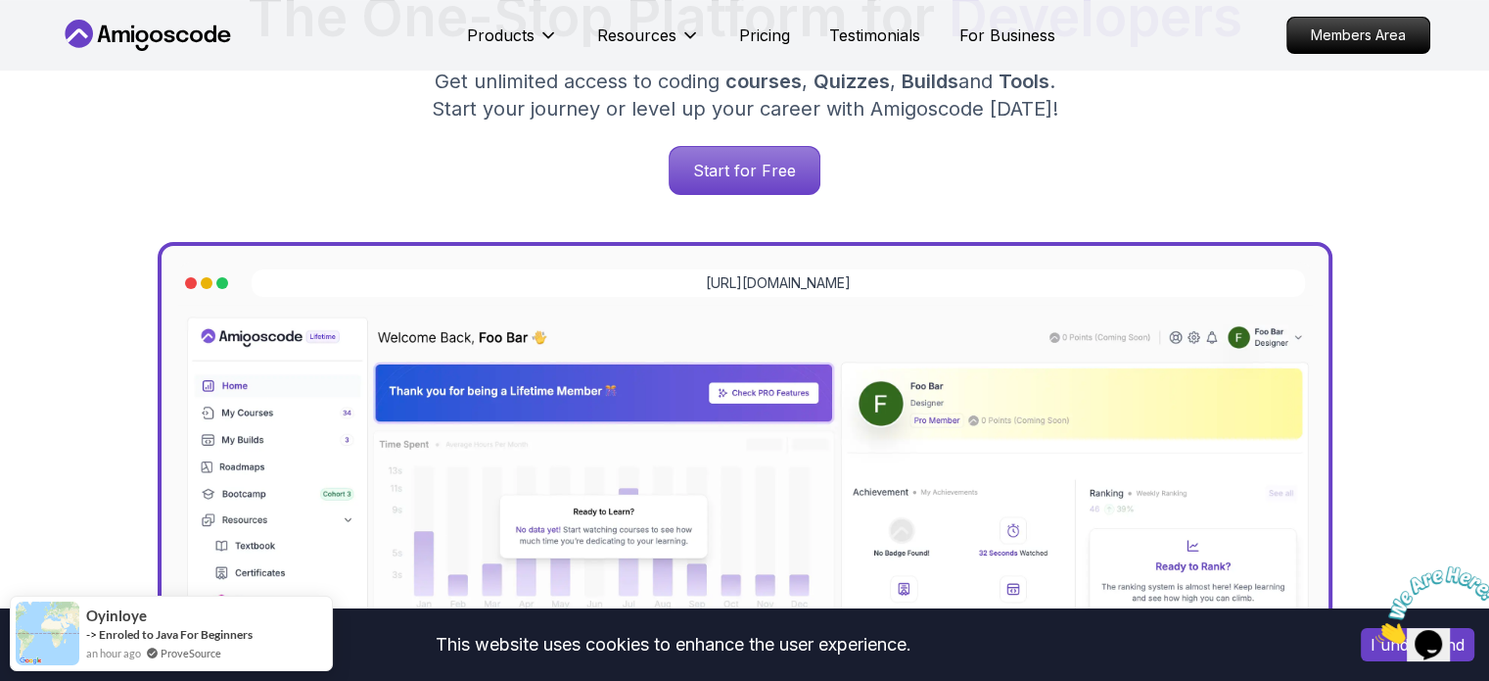
click at [1380, 642] on img at bounding box center [1436, 604] width 121 height 77
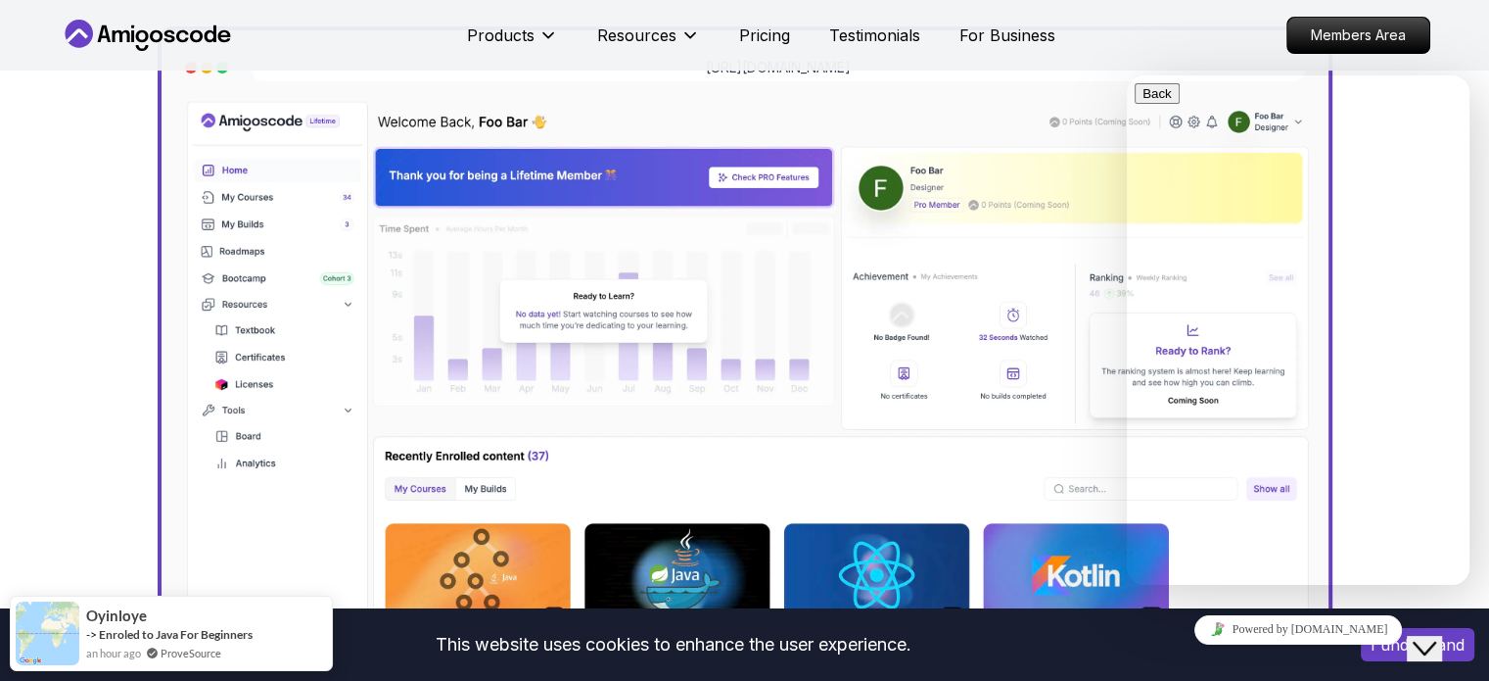
scroll to position [490, 0]
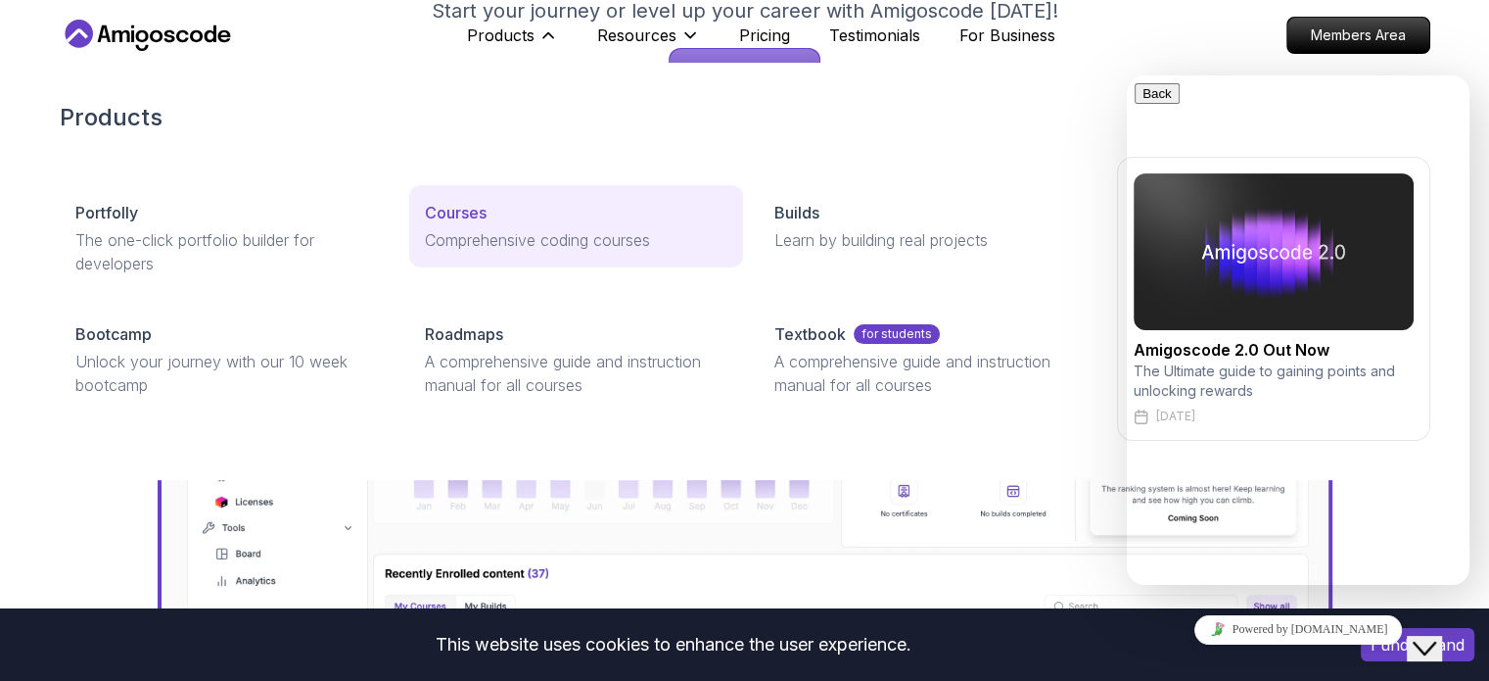
click at [465, 220] on p "Courses" at bounding box center [456, 213] width 62 height 24
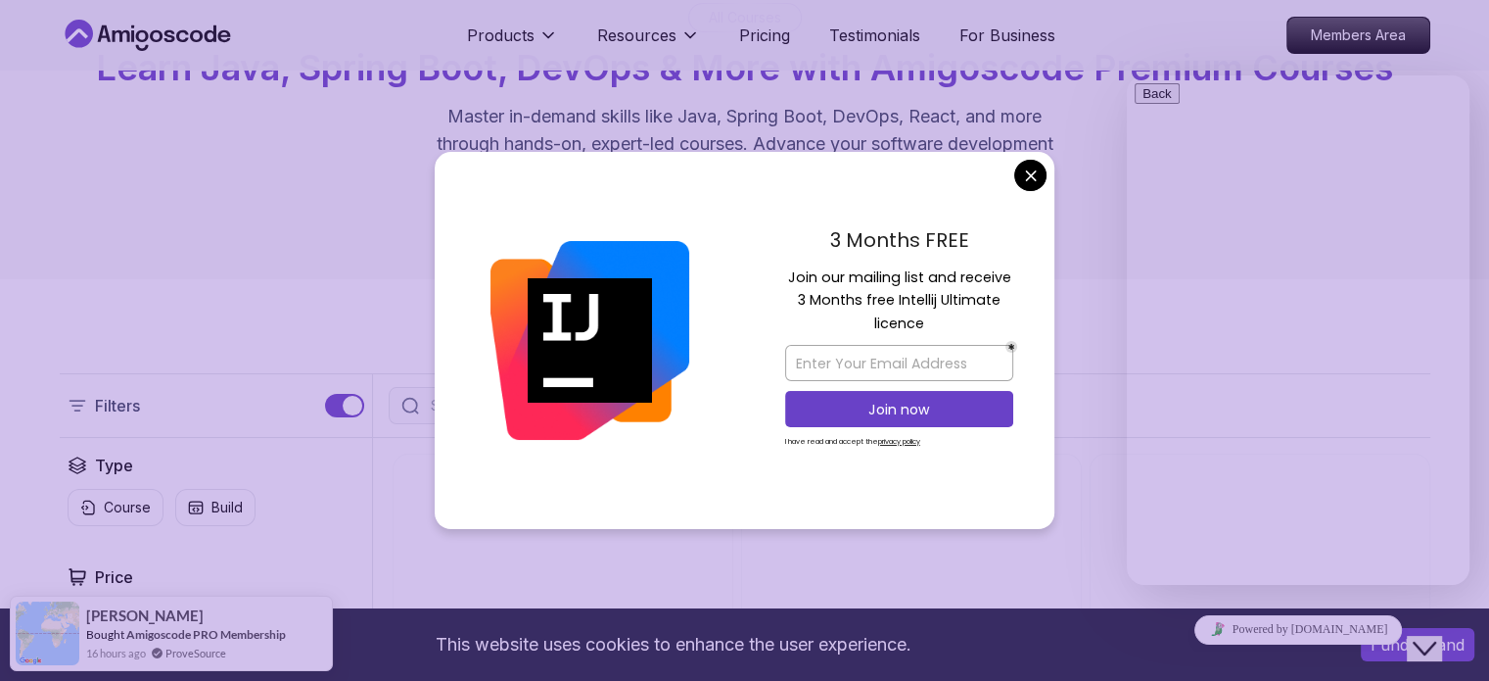
scroll to position [196, 0]
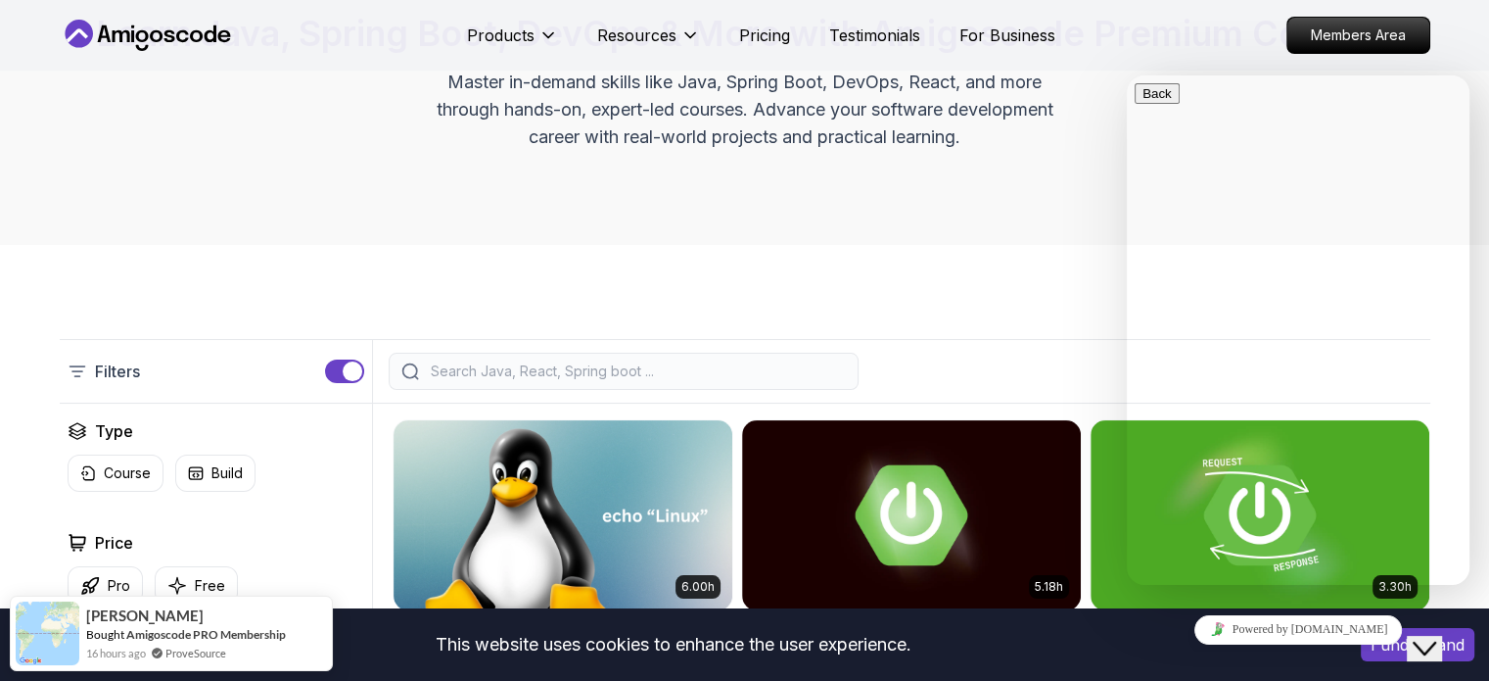
click at [1460, 50] on div "Products Resources Pricing Testimonials For Business Members Area" at bounding box center [744, 35] width 1489 height 71
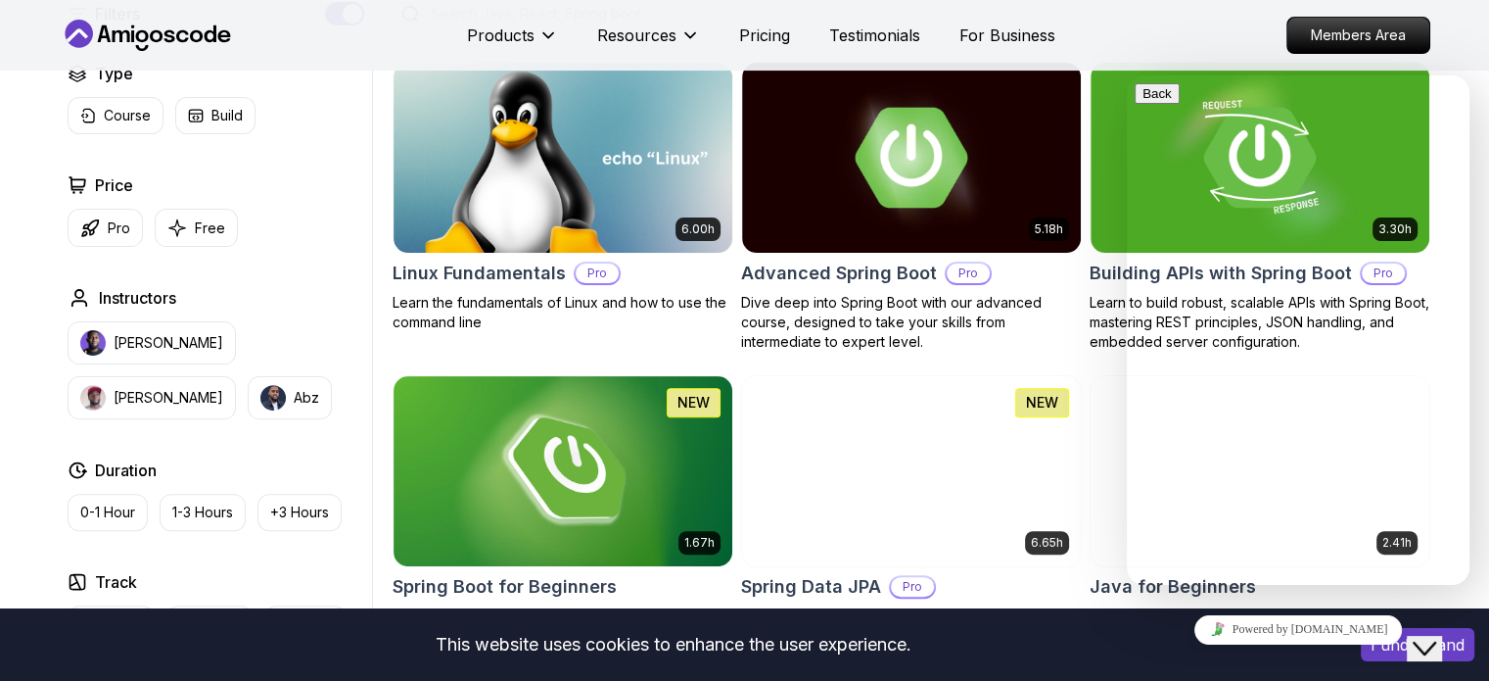
scroll to position [588, 0]
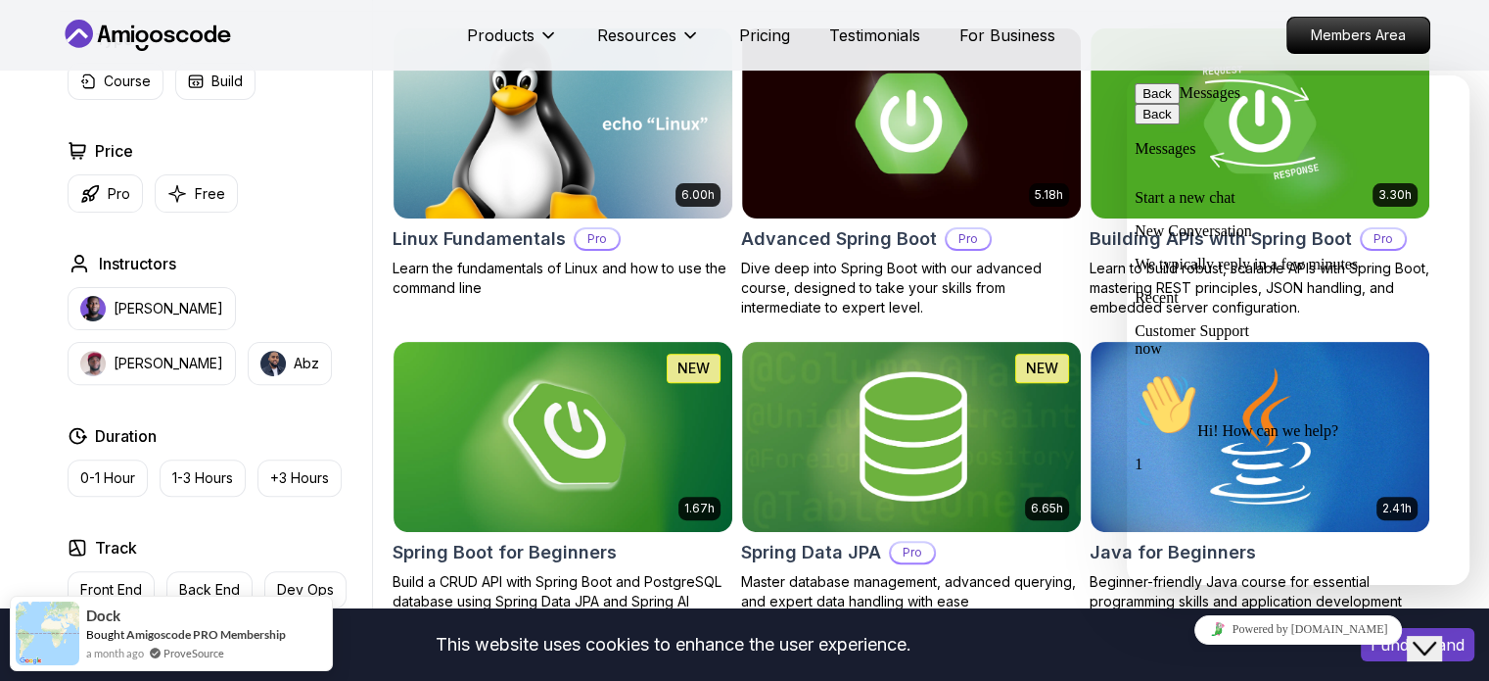
drag, startPoint x: 1485, startPoint y: 672, endPoint x: 1446, endPoint y: 628, distance: 59.0
click at [1436, 636] on icon "Close Chat This icon closes the chat window." at bounding box center [1425, 648] width 24 height 24
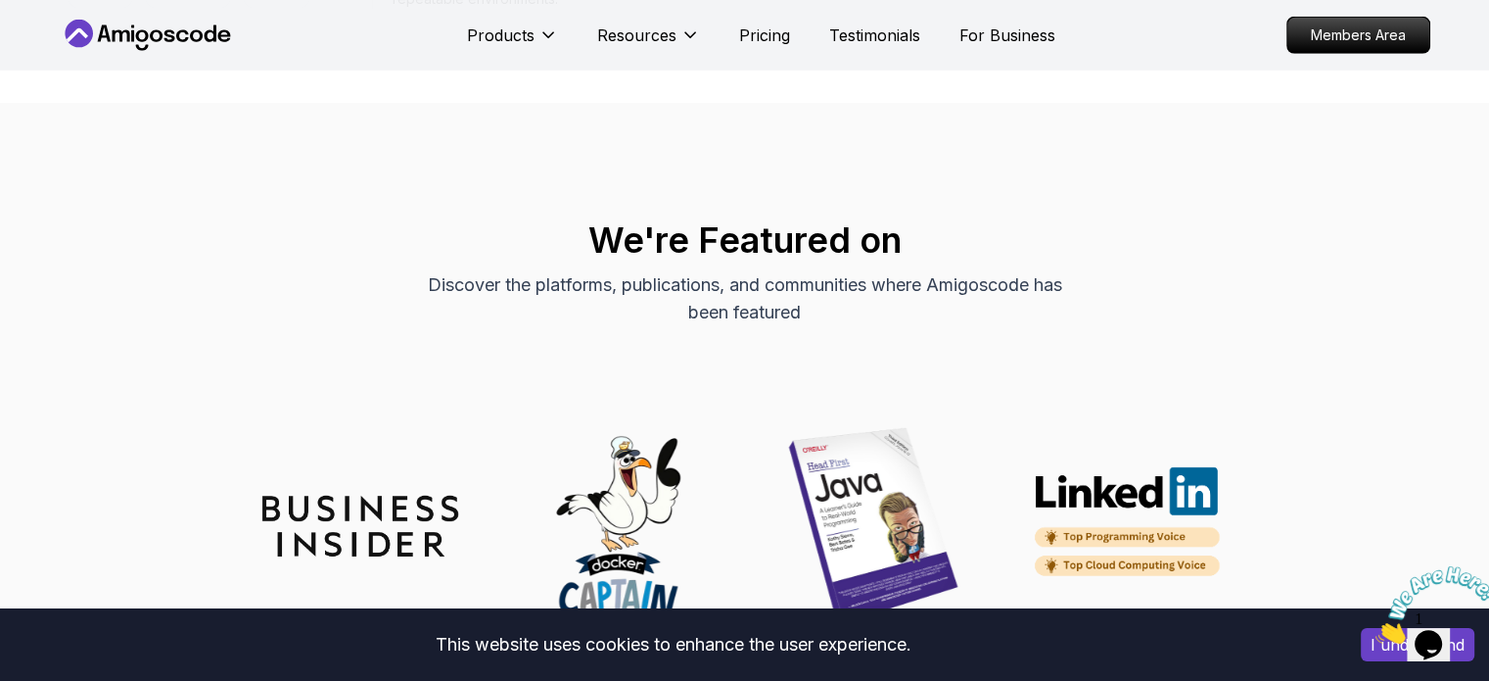
scroll to position [5483, 0]
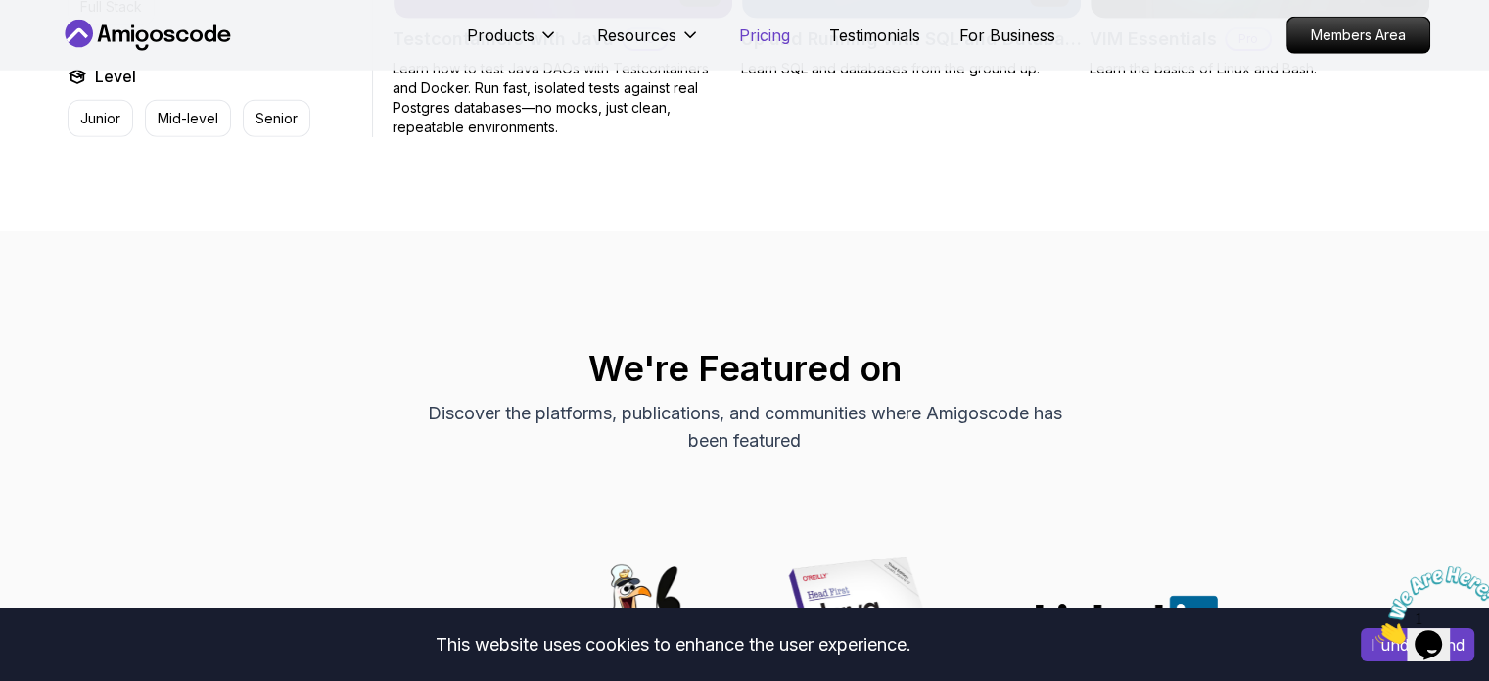
click at [774, 31] on p "Pricing" at bounding box center [764, 36] width 51 height 24
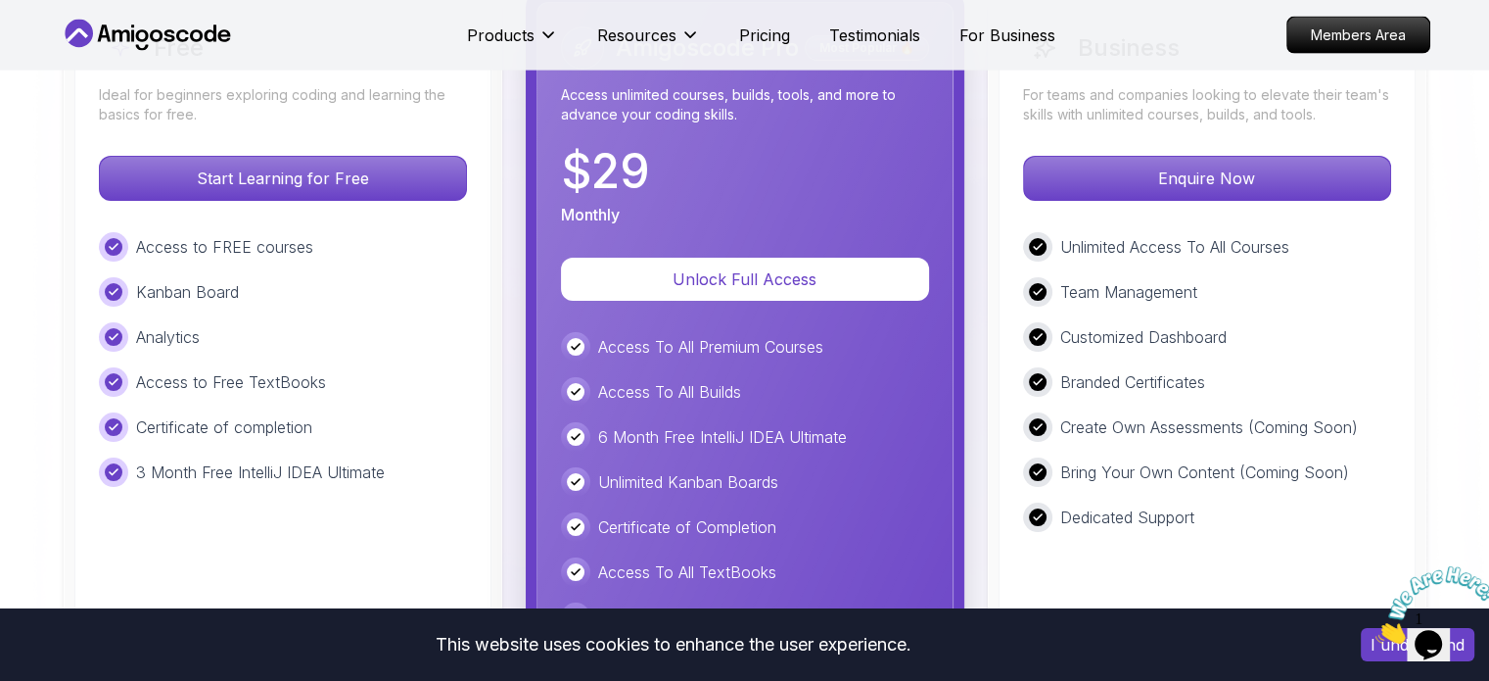
scroll to position [4499, 0]
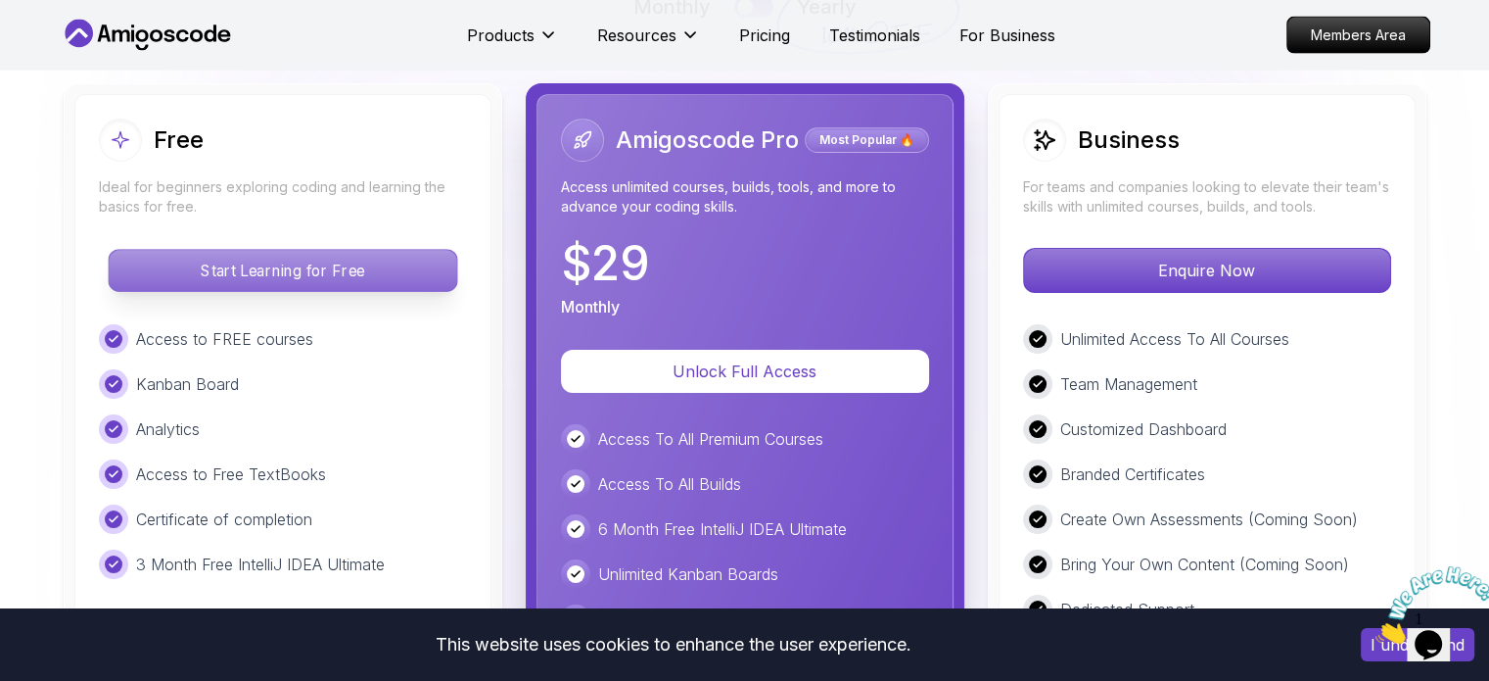
click at [301, 259] on p "Start Learning for Free" at bounding box center [283, 270] width 348 height 41
